Goal: Information Seeking & Learning: Learn about a topic

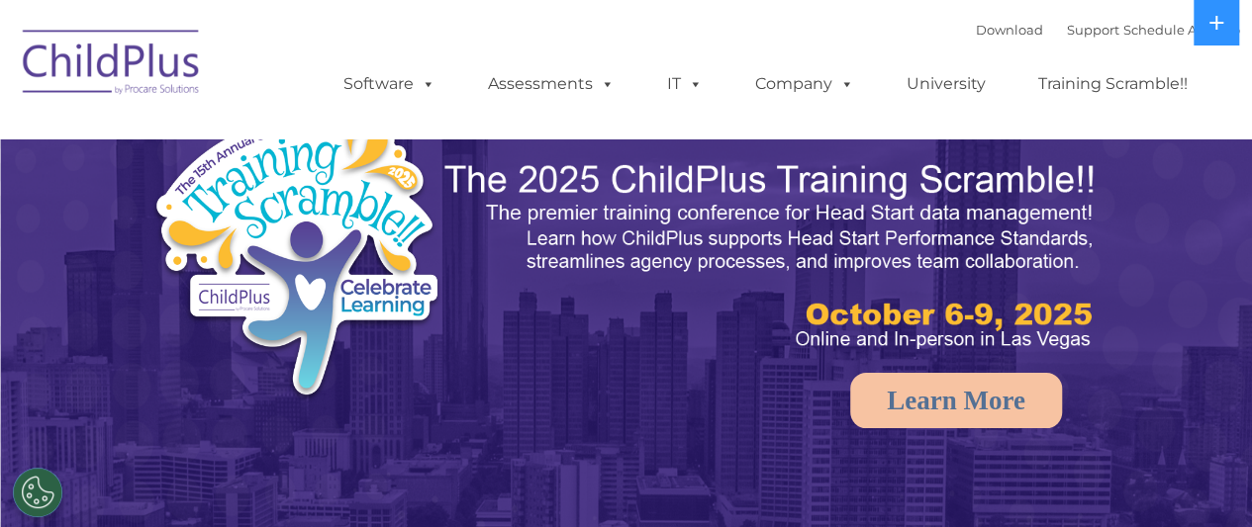
select select "MEDIUM"
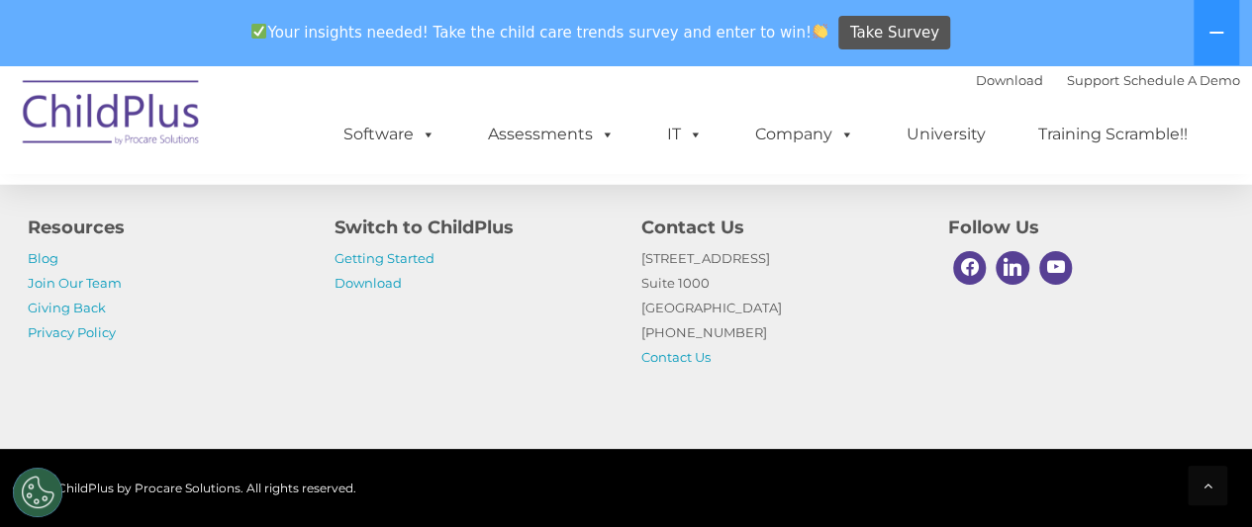
scroll to position [2478, 0]
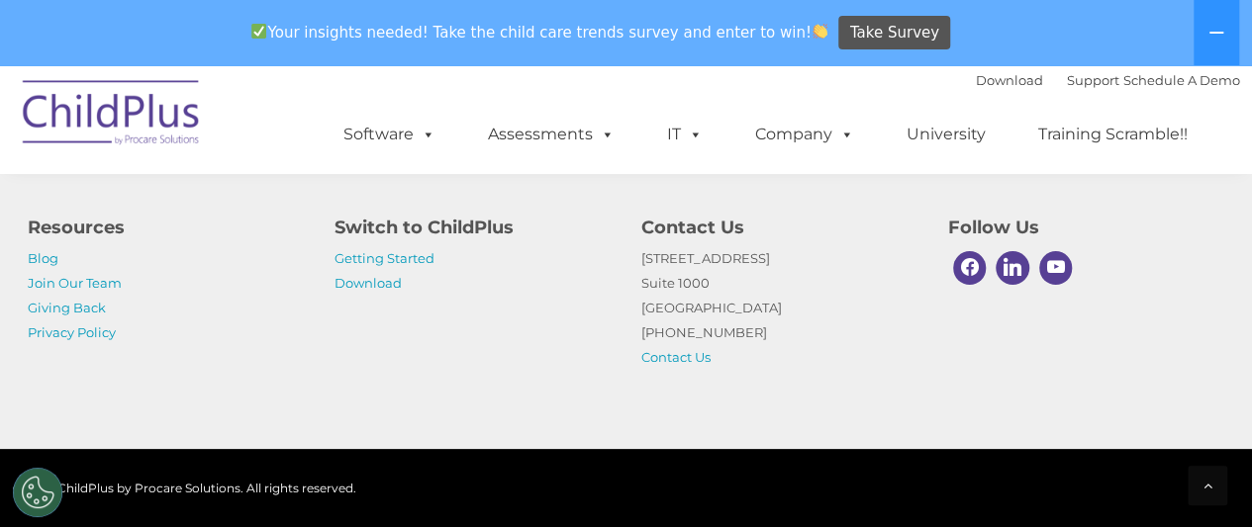
click at [466, 225] on h4 "Switch to ChildPlus" at bounding box center [473, 228] width 277 height 28
click at [395, 252] on link "Getting Started" at bounding box center [385, 258] width 100 height 16
